Goal: Information Seeking & Learning: Learn about a topic

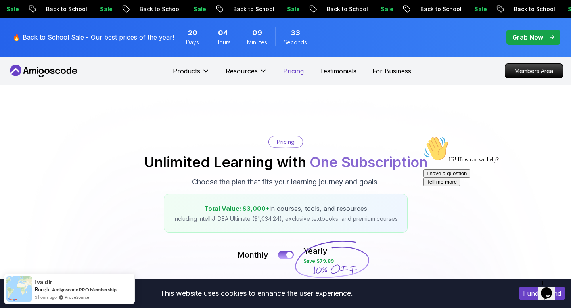
click at [298, 67] on p "Pricing" at bounding box center [293, 71] width 21 height 10
click at [331, 70] on p "Testimonials" at bounding box center [337, 71] width 37 height 10
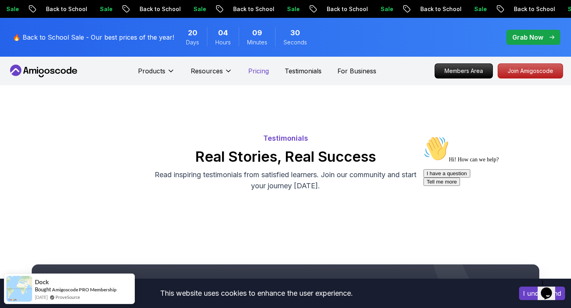
click at [265, 72] on p "Pricing" at bounding box center [258, 71] width 21 height 10
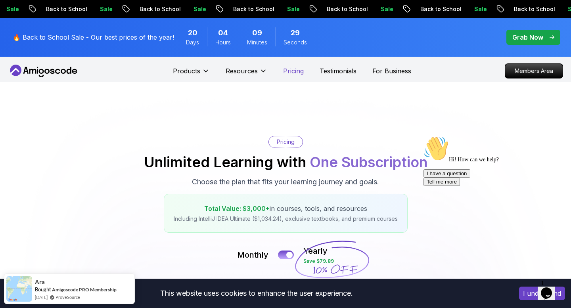
click at [300, 73] on p "Pricing" at bounding box center [293, 71] width 21 height 10
click at [328, 71] on p "Testimonials" at bounding box center [337, 71] width 37 height 10
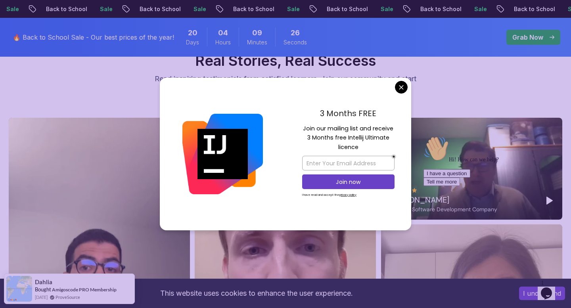
scroll to position [44, 0]
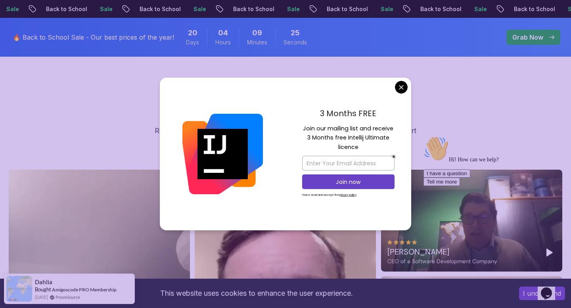
click at [397, 95] on div "3 Months FREE Join our mailing list and receive 3 Months free Intellij Ultimate…" at bounding box center [348, 154] width 126 height 153
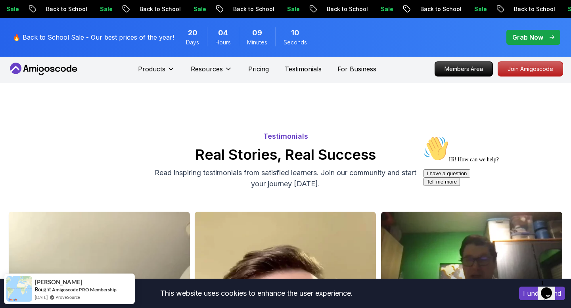
scroll to position [0, 0]
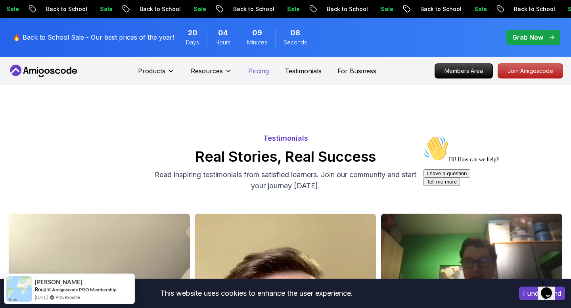
click at [249, 70] on p "Pricing" at bounding box center [258, 71] width 21 height 10
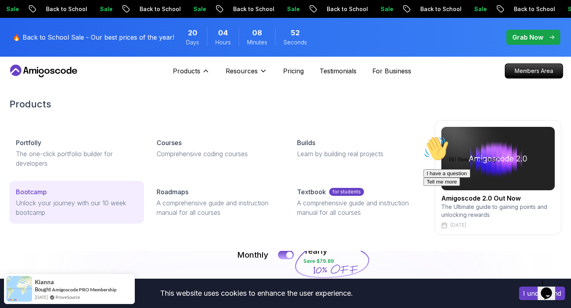
click at [50, 192] on div "Bootcamp" at bounding box center [77, 192] width 122 height 10
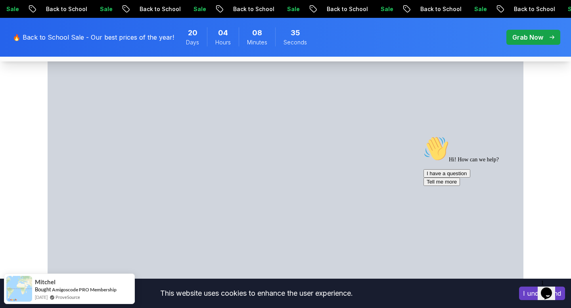
scroll to position [434, 0]
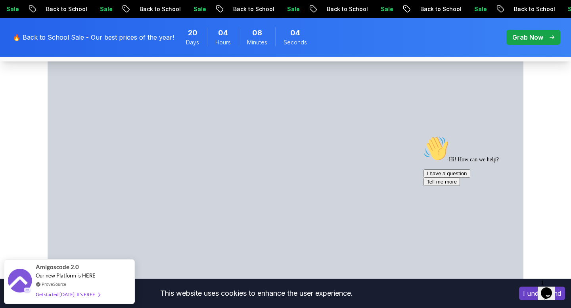
click at [423, 136] on icon "Chat attention grabber" at bounding box center [423, 136] width 0 height 0
click at [17, 210] on section "What's inside? Amigoscode 10 Weeks Bootcamp Discover more details about the boo…" at bounding box center [285, 136] width 571 height 347
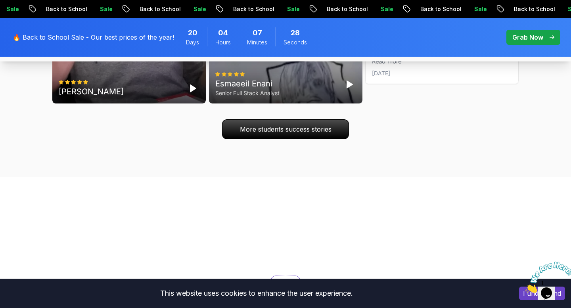
scroll to position [2706, 0]
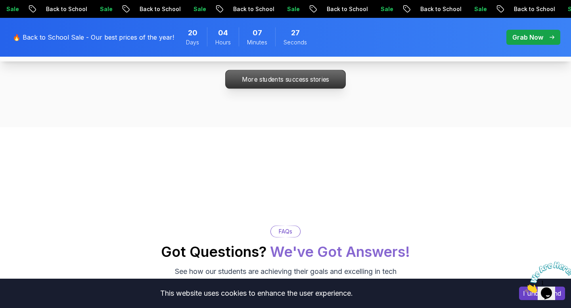
click at [308, 88] on p "More students success stories" at bounding box center [285, 79] width 120 height 18
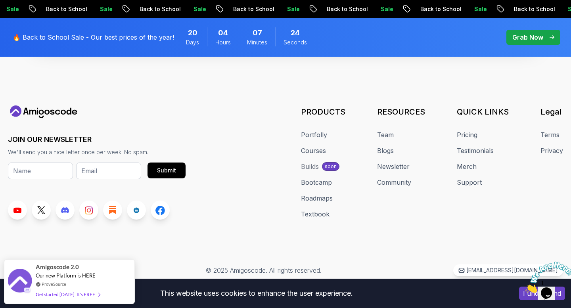
scroll to position [1145, 0]
drag, startPoint x: 570, startPoint y: 80, endPoint x: 570, endPoint y: 123, distance: 43.2
drag, startPoint x: 570, startPoint y: 124, endPoint x: 570, endPoint y: 300, distance: 175.9
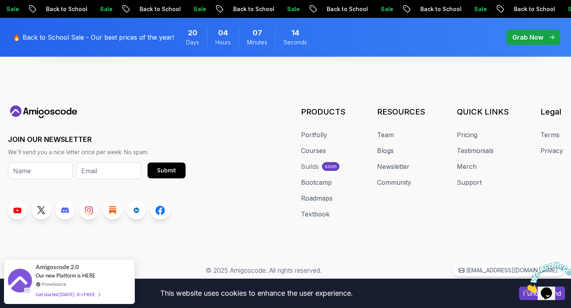
scroll to position [4988, 0]
click at [494, 202] on div "QUICK LINKS Pricing Testimonials Merch Support" at bounding box center [482, 162] width 52 height 113
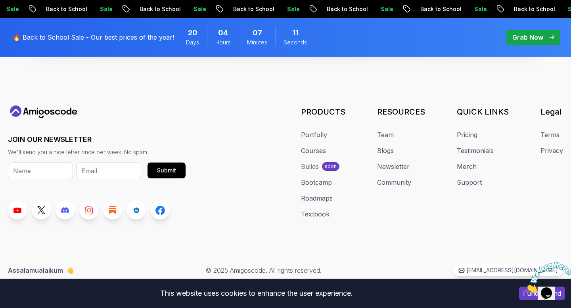
scroll to position [3972, 0]
click at [525, 287] on icon "Close" at bounding box center [525, 290] width 0 height 7
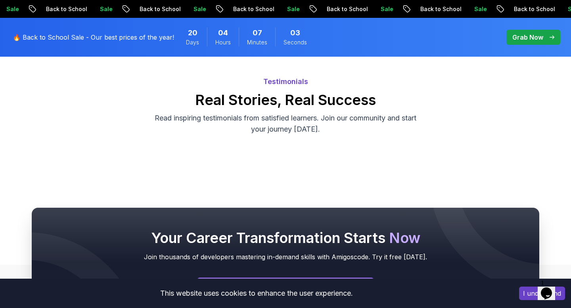
scroll to position [0, 0]
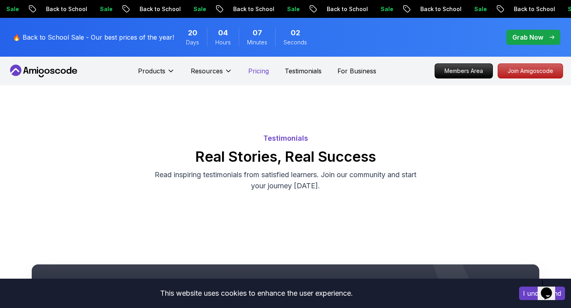
click at [254, 71] on p "Pricing" at bounding box center [258, 71] width 21 height 10
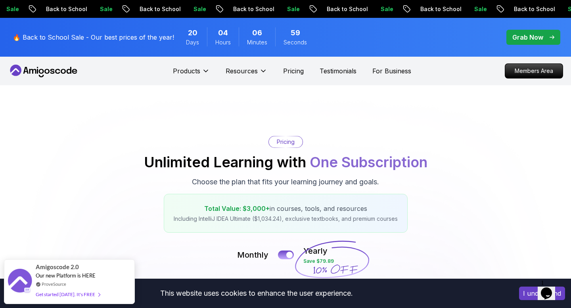
scroll to position [170, 0]
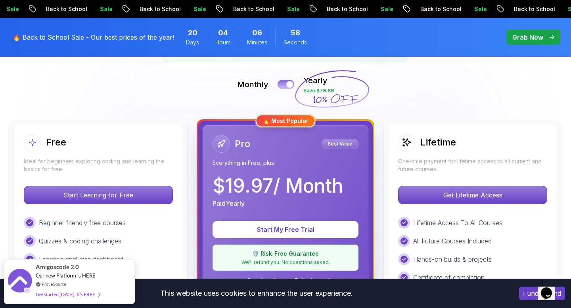
click at [288, 86] on div at bounding box center [289, 84] width 7 height 7
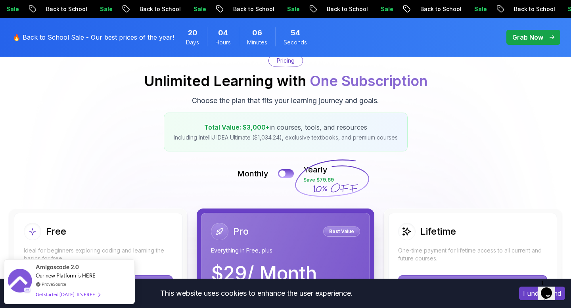
scroll to position [0, 0]
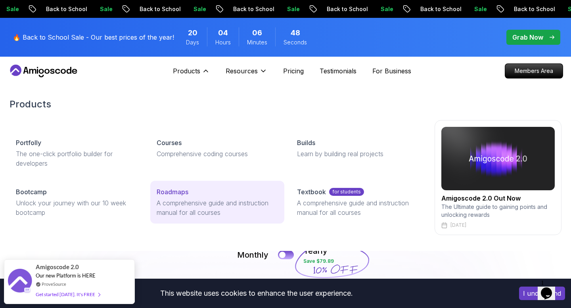
click at [175, 189] on p "Roadmaps" at bounding box center [172, 192] width 32 height 10
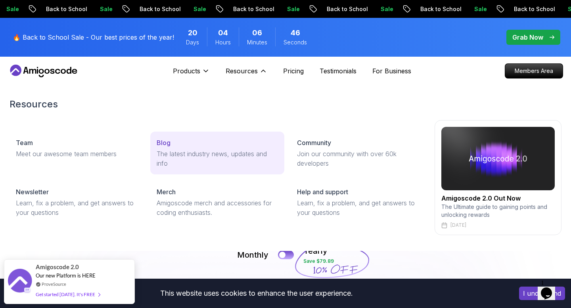
click at [185, 143] on div "Blog" at bounding box center [217, 143] width 122 height 10
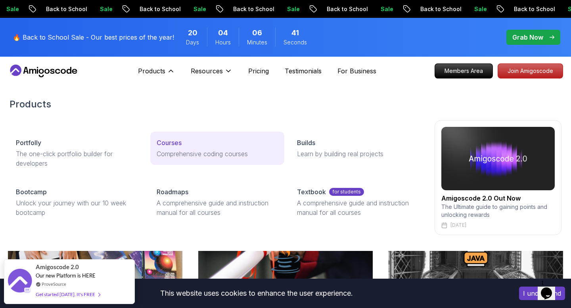
click at [164, 135] on link "Courses Comprehensive coding courses" at bounding box center [217, 148] width 134 height 33
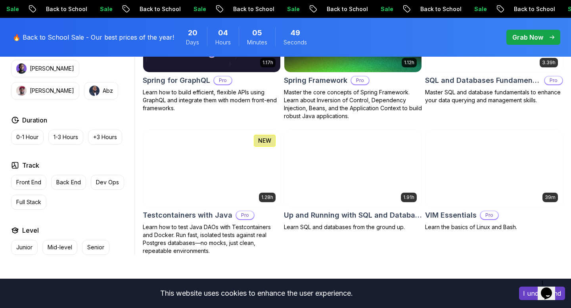
scroll to position [2078, 0]
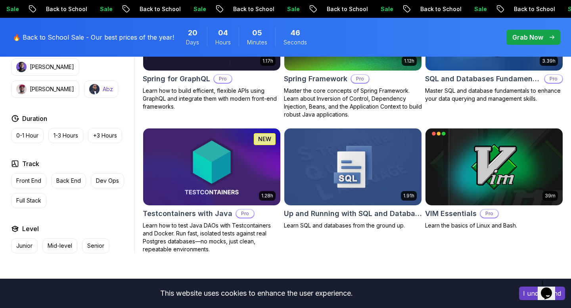
click at [84, 84] on button "Abz" at bounding box center [101, 88] width 34 height 17
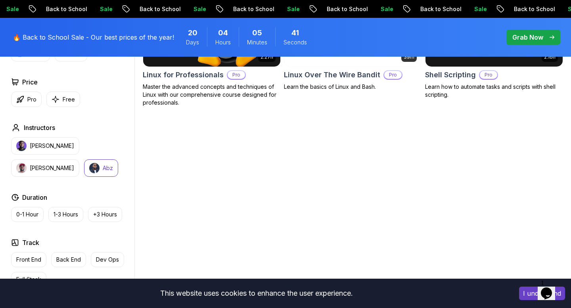
scroll to position [269, 0]
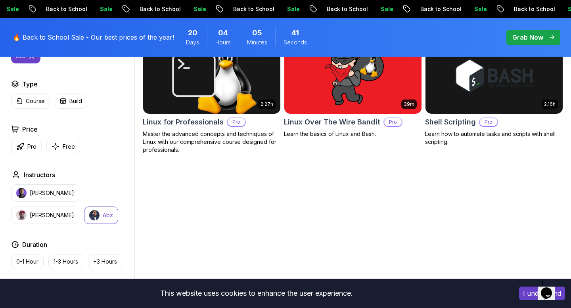
click at [103, 215] on p "Abz" at bounding box center [108, 215] width 10 height 8
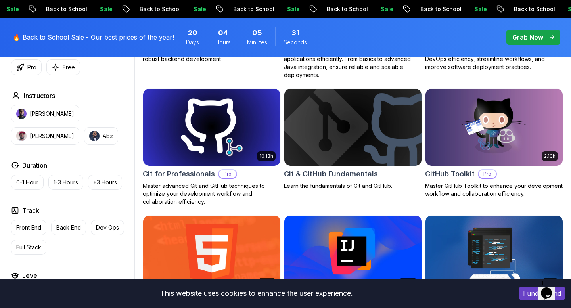
click at [276, 73] on div "1.70h NEW Database Design & Implementation Pro Skills in database design and SQ…" at bounding box center [212, 16] width 138 height 125
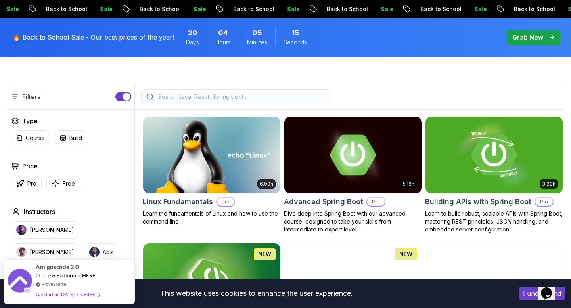
scroll to position [197, 0]
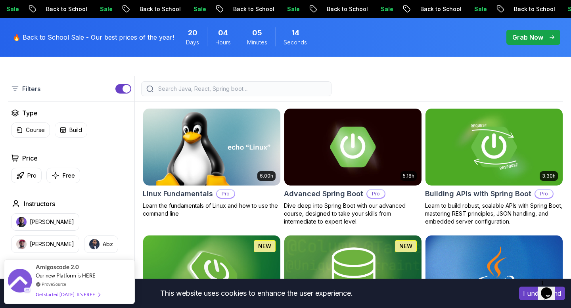
click at [268, 88] on input "search" at bounding box center [241, 89] width 170 height 8
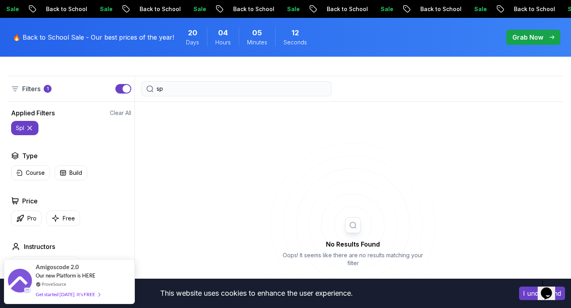
type input "s"
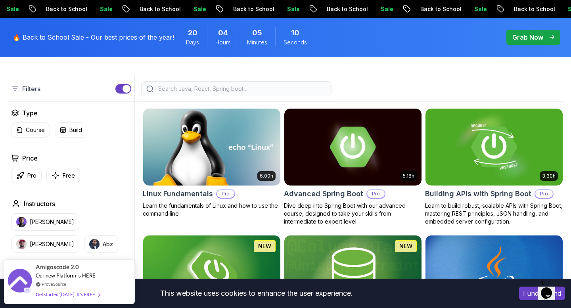
click at [172, 180] on img at bounding box center [211, 147] width 144 height 80
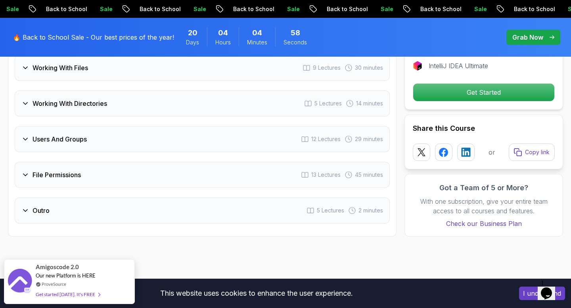
scroll to position [1448, 0]
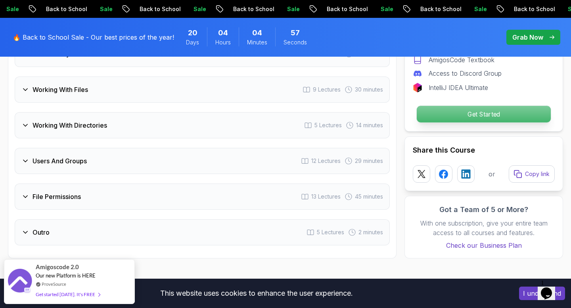
click at [433, 119] on p "Get Started" at bounding box center [483, 114] width 134 height 17
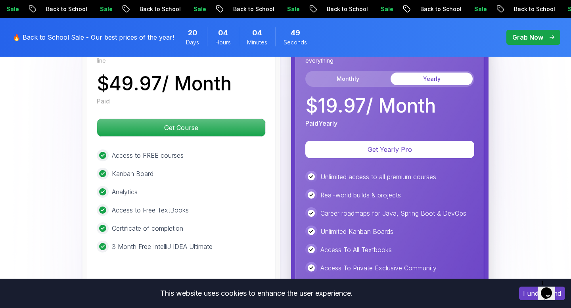
scroll to position [1831, 0]
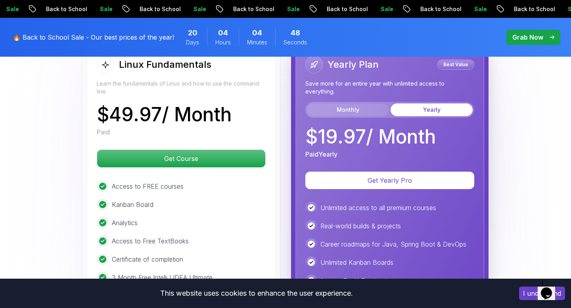
click at [357, 108] on button "Monthly" at bounding box center [348, 109] width 82 height 13
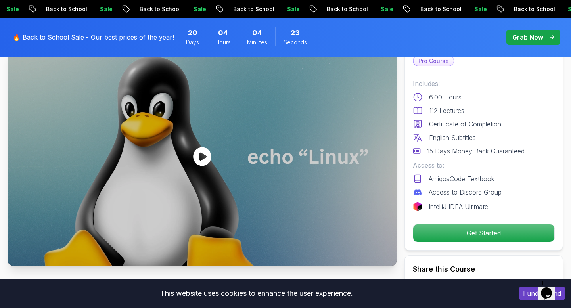
scroll to position [0, 0]
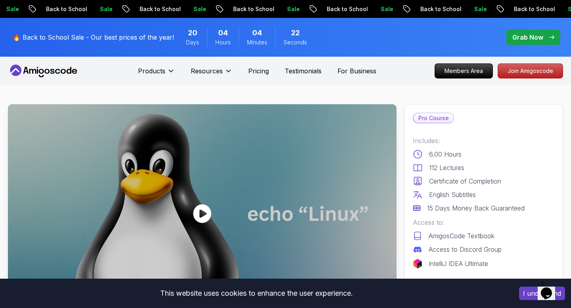
click at [41, 69] on icon at bounding box center [41, 71] width 5 height 5
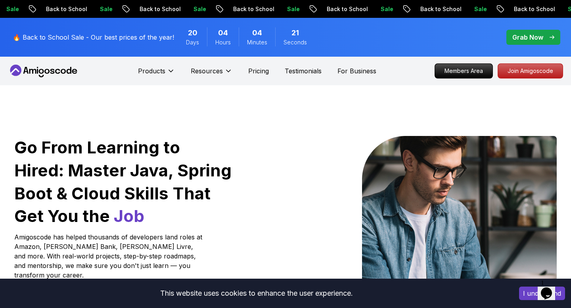
click at [187, 8] on p "Sale" at bounding box center [199, 9] width 25 height 8
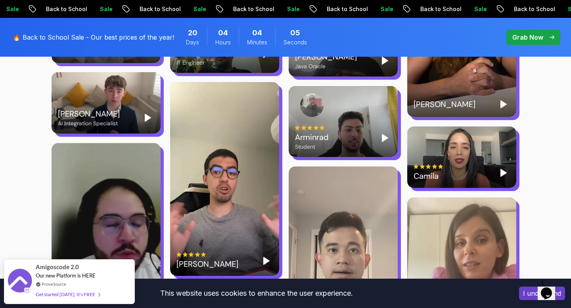
scroll to position [1621, 0]
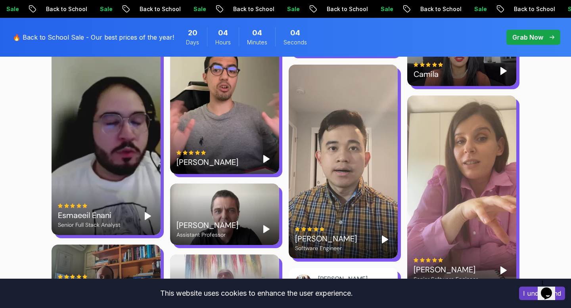
click at [382, 236] on polygon "Play" at bounding box center [385, 239] width 6 height 7
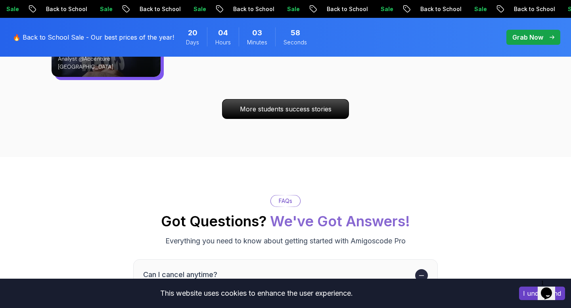
scroll to position [2608, 0]
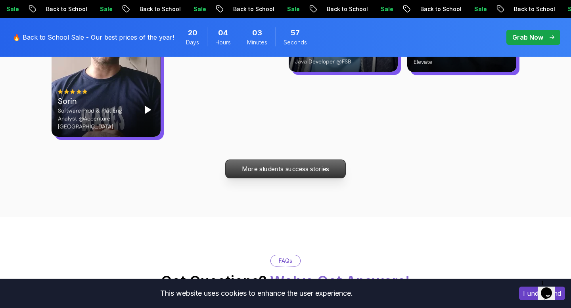
click at [328, 160] on p "More students success stories" at bounding box center [285, 169] width 120 height 18
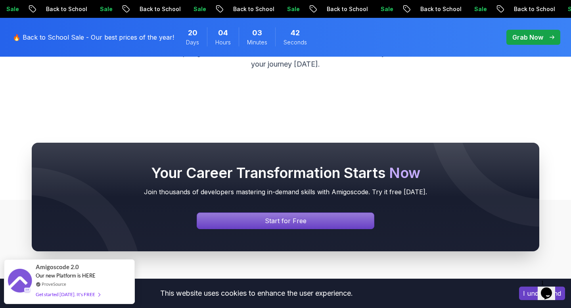
scroll to position [105, 0]
